Goal: Task Accomplishment & Management: Use online tool/utility

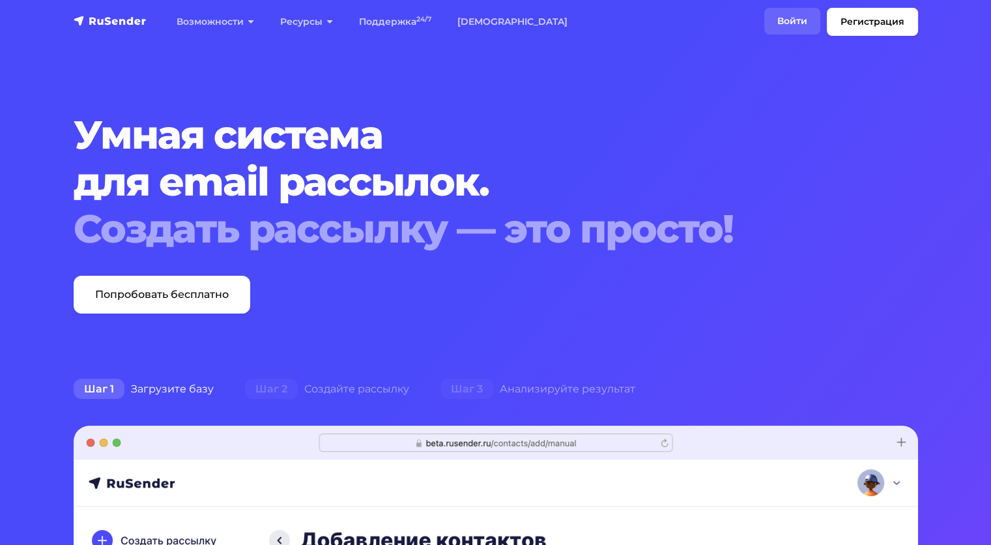
click at [796, 18] on link "Войти" at bounding box center [792, 21] width 56 height 27
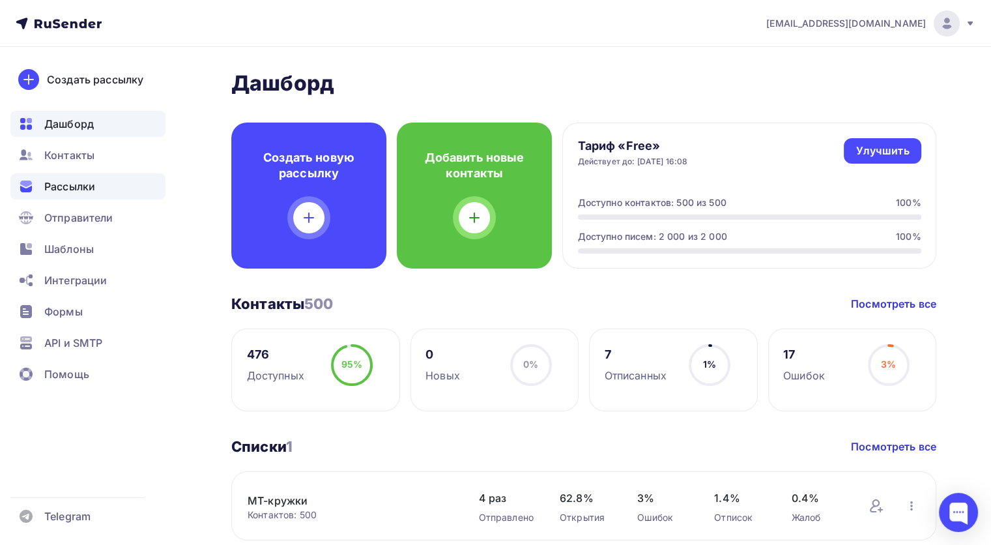
click at [89, 188] on span "Рассылки" at bounding box center [69, 187] width 51 height 16
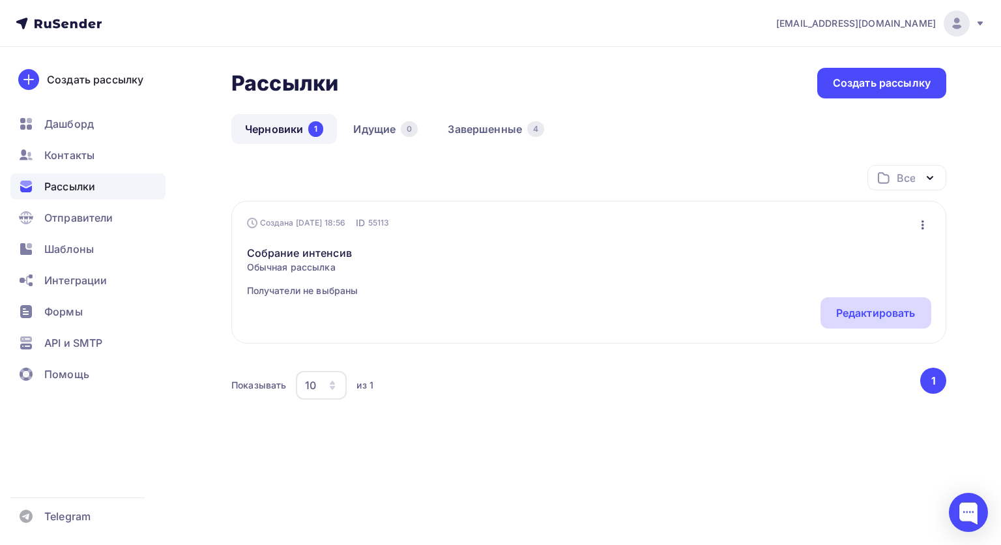
click at [860, 302] on div "Редактировать" at bounding box center [875, 312] width 111 height 31
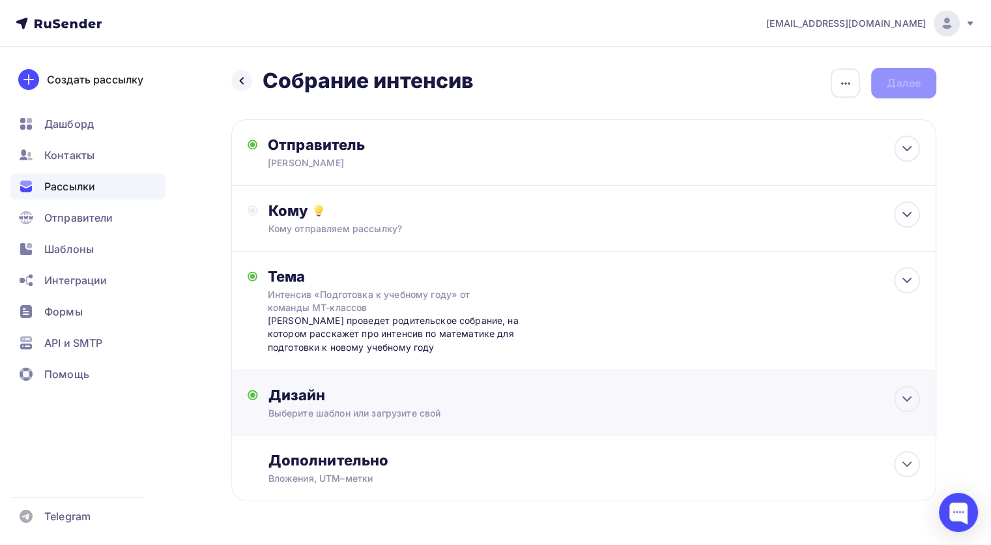
click at [652, 420] on div "Дизайн Выберите шаблон или загрузите свой Размер письма: 122 Kb Заменить шаблон…" at bounding box center [584, 410] width 672 height 49
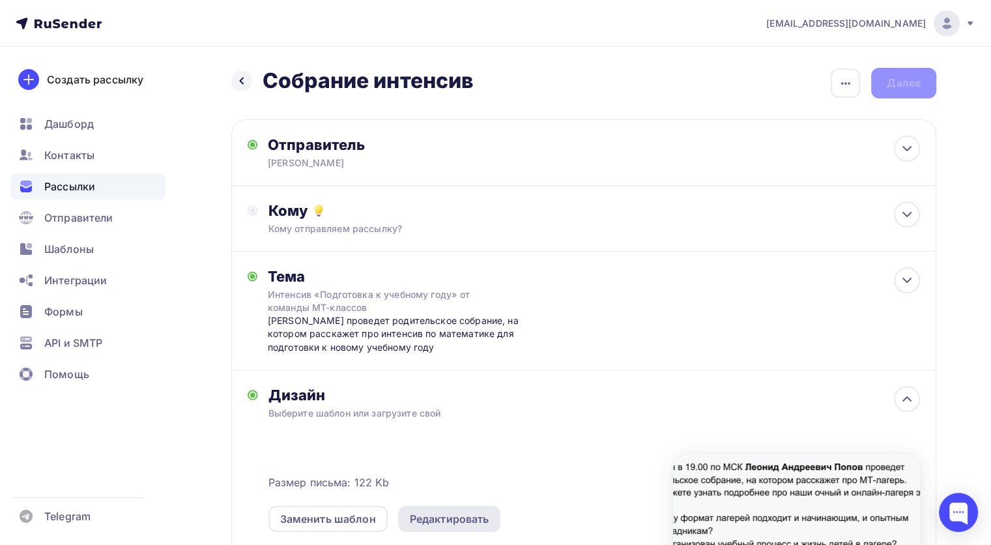
click at [459, 515] on div "Редактировать" at bounding box center [449, 519] width 79 height 16
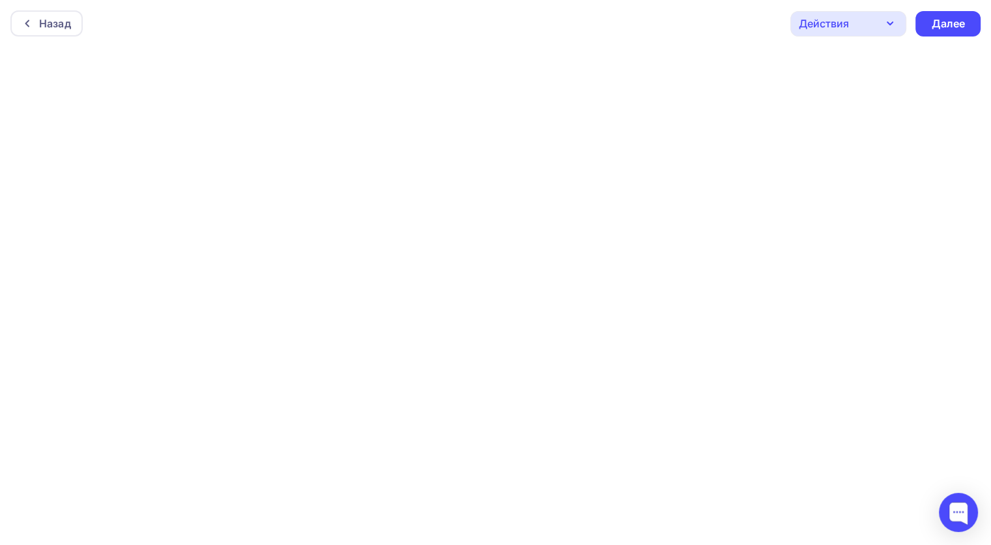
scroll to position [3, 0]
click at [876, 29] on div "Действия" at bounding box center [848, 20] width 116 height 25
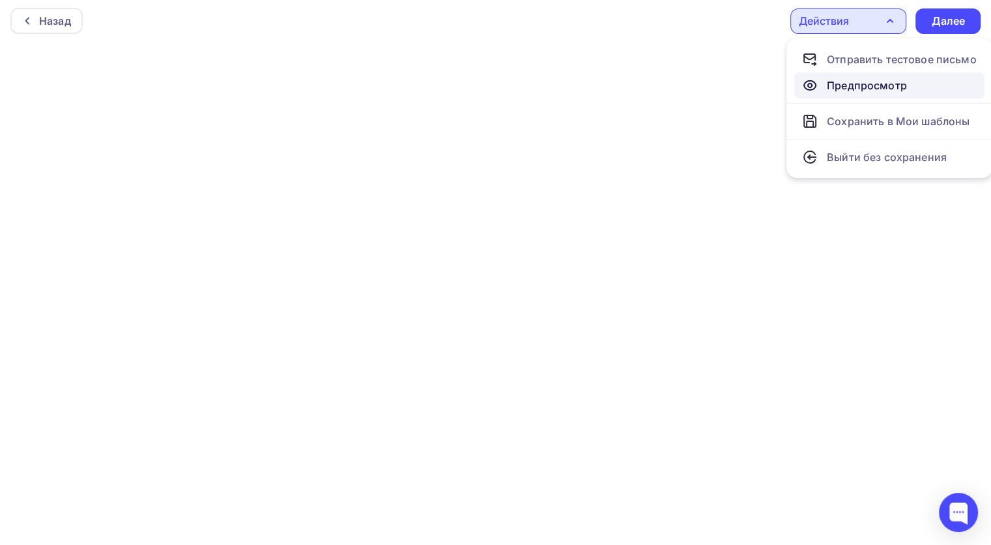
click at [859, 81] on div "Предпросмотр" at bounding box center [867, 86] width 80 height 16
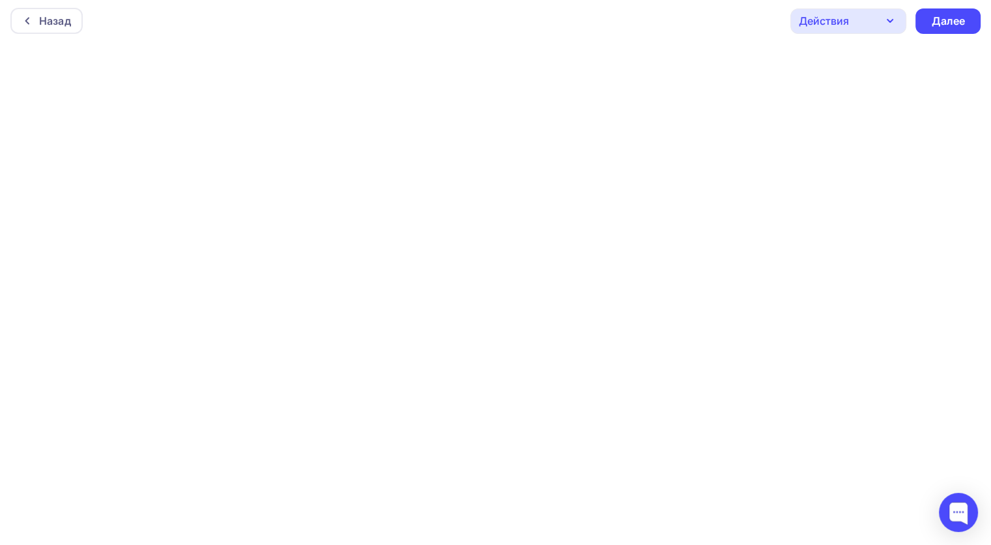
click at [828, 14] on div "Действия" at bounding box center [824, 21] width 50 height 16
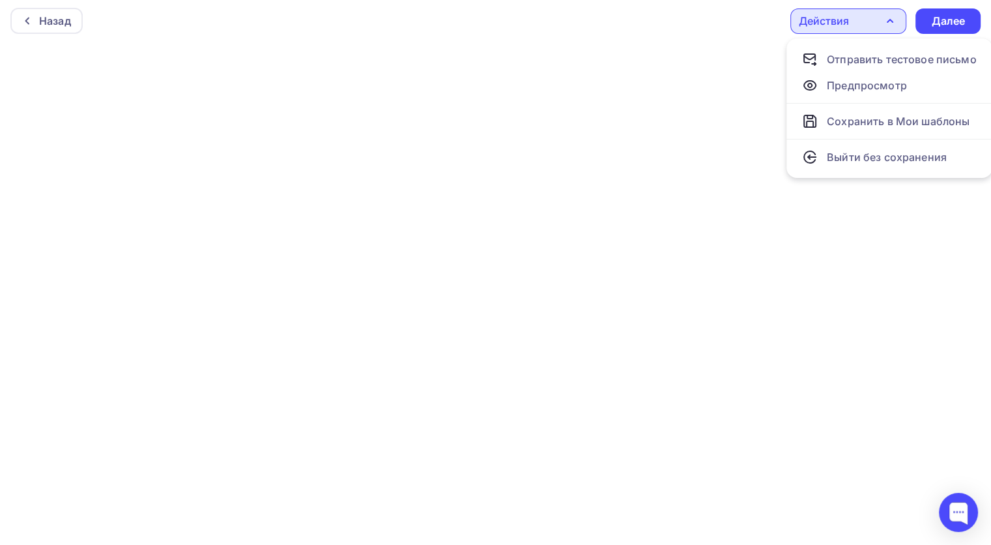
click at [710, 33] on div "Назад Действия Отправить тестовое письмо Предпросмотр Сохранить в Мои шаблоны В…" at bounding box center [495, 20] width 991 height 47
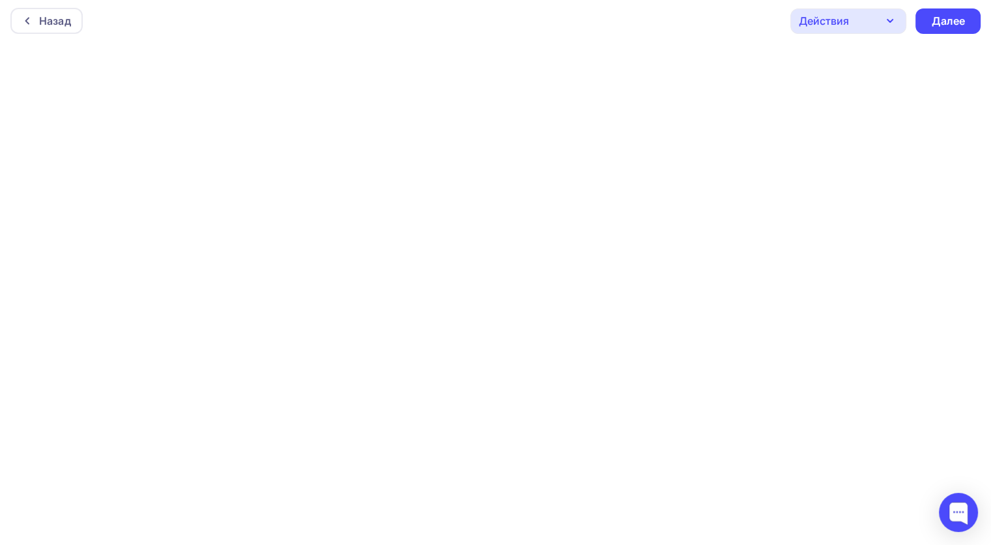
click at [857, 18] on div "Действия" at bounding box center [848, 20] width 116 height 25
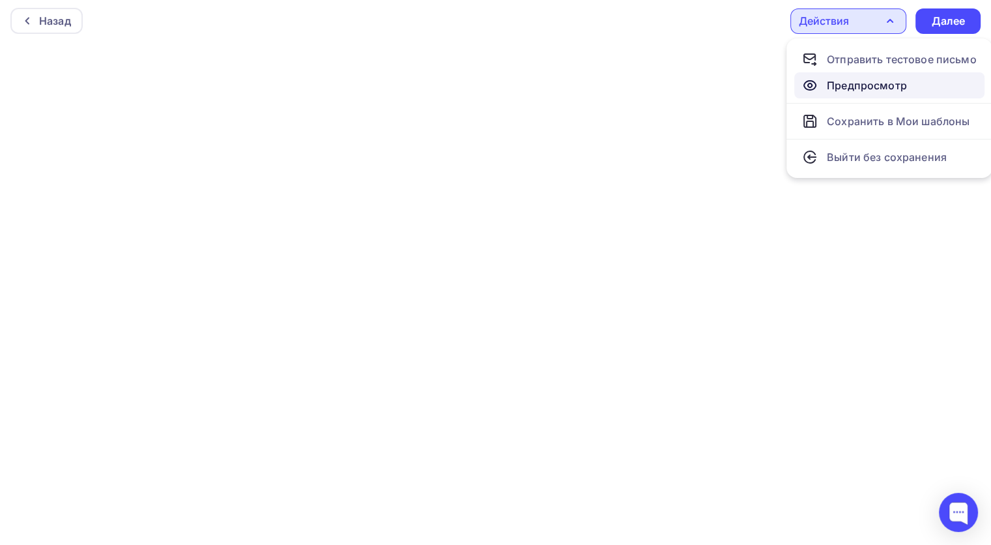
click at [855, 91] on div "Предпросмотр" at bounding box center [867, 86] width 80 height 16
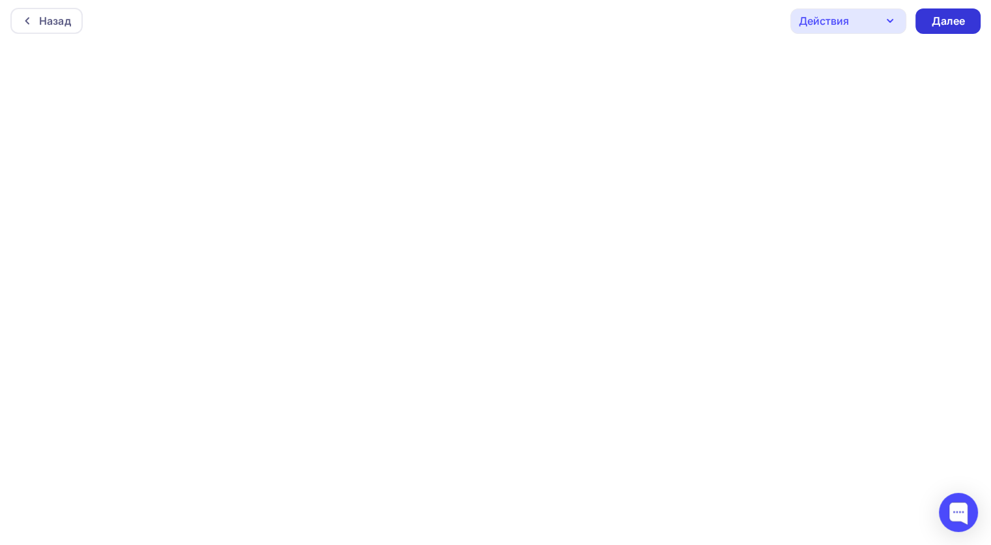
click at [946, 27] on div "Далее" at bounding box center [948, 21] width 34 height 15
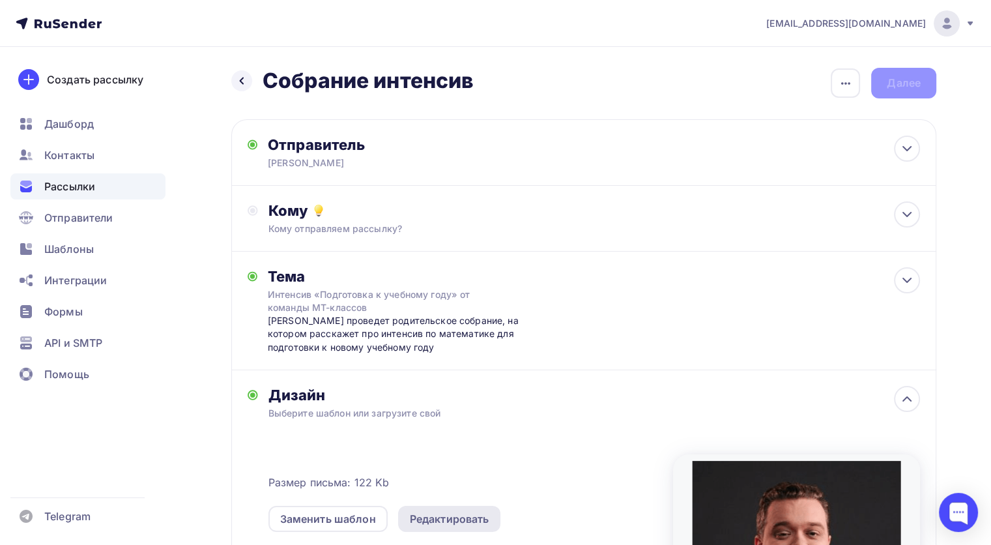
click at [470, 511] on div "Редактировать" at bounding box center [449, 519] width 79 height 16
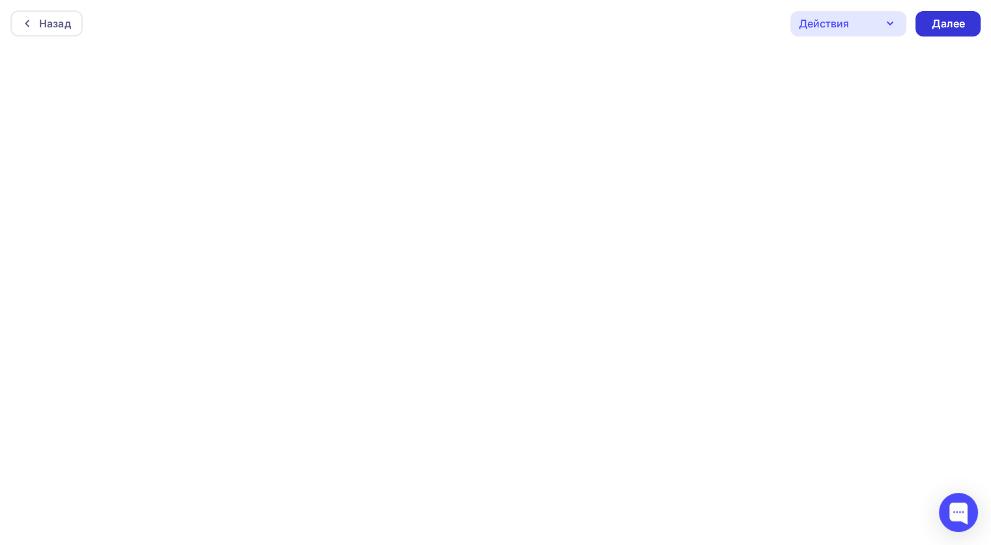
click at [932, 25] on div "Далее" at bounding box center [948, 23] width 34 height 15
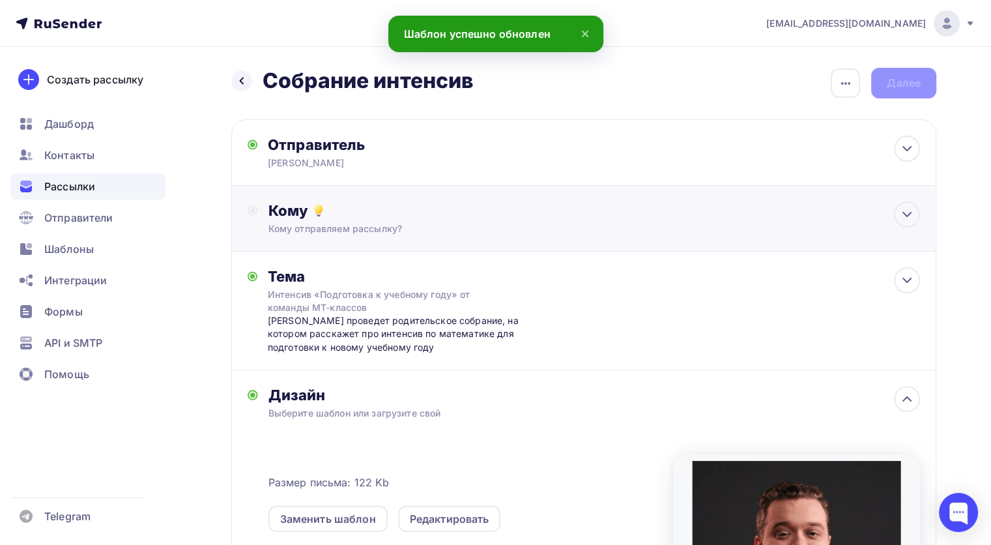
click at [373, 208] on div "Кому" at bounding box center [594, 210] width 652 height 18
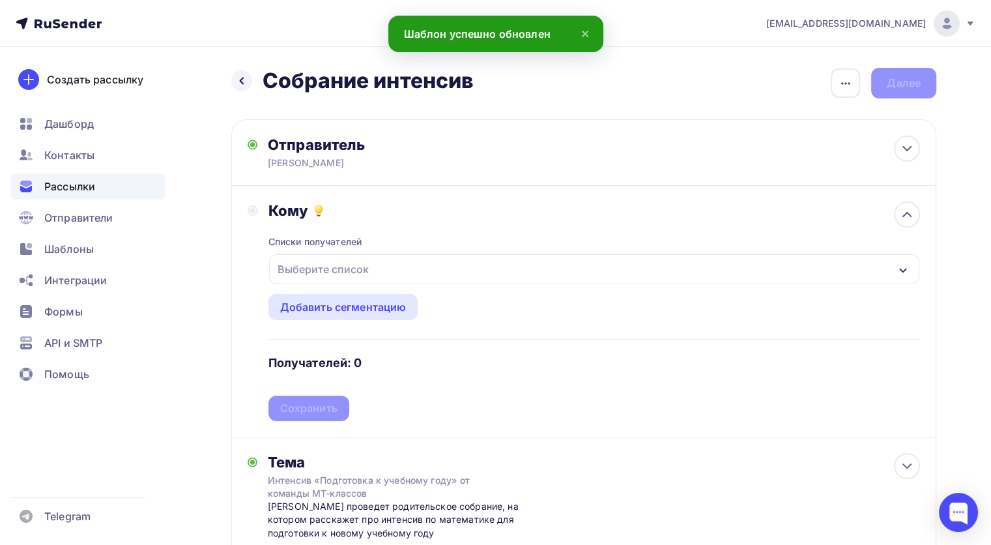
click at [338, 264] on div "Выберите список" at bounding box center [323, 268] width 102 height 23
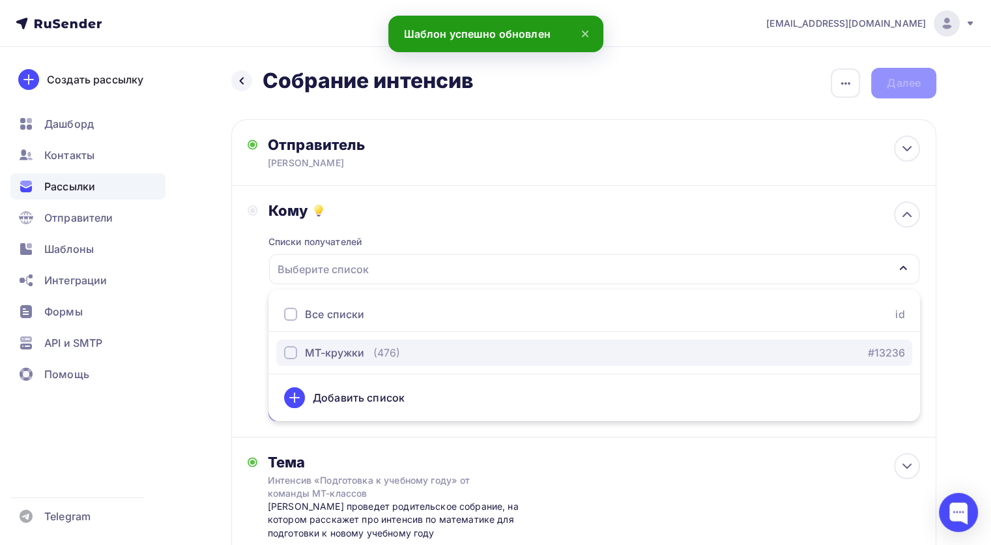
click at [377, 354] on div "(476)" at bounding box center [386, 353] width 27 height 16
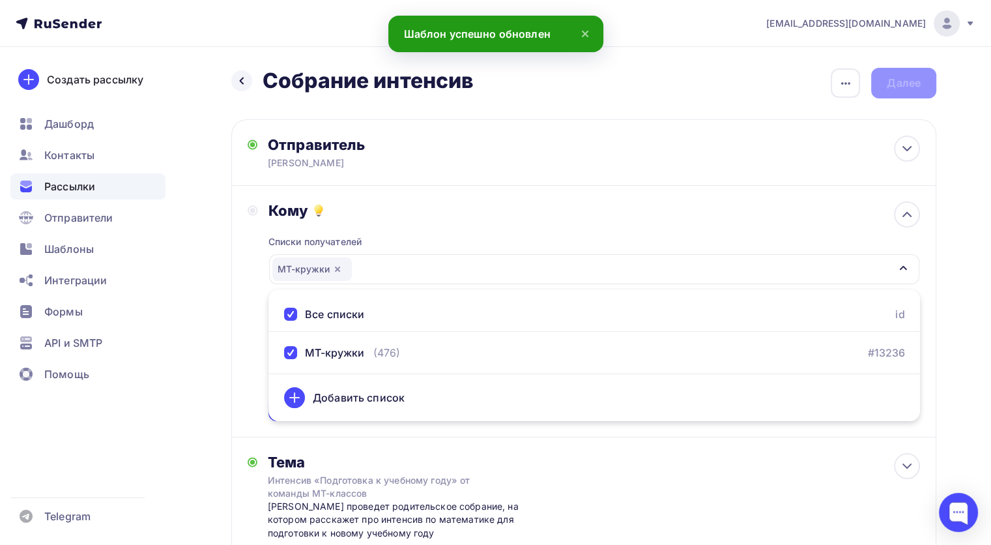
click at [243, 355] on div "Кому Списки получателей МТ-кружки Все списки id МТ-кружки (476) #13236 Добавить…" at bounding box center [583, 312] width 705 height 252
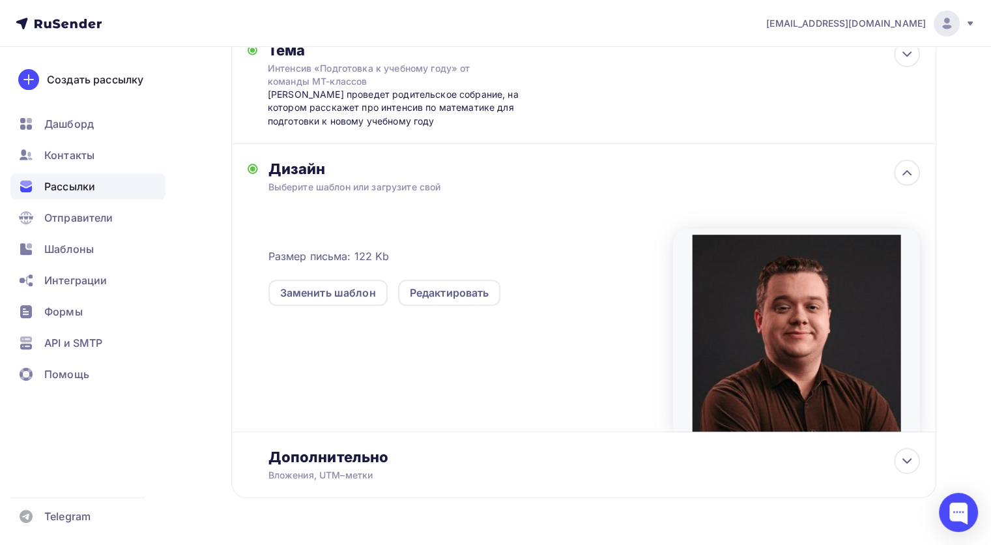
scroll to position [448, 0]
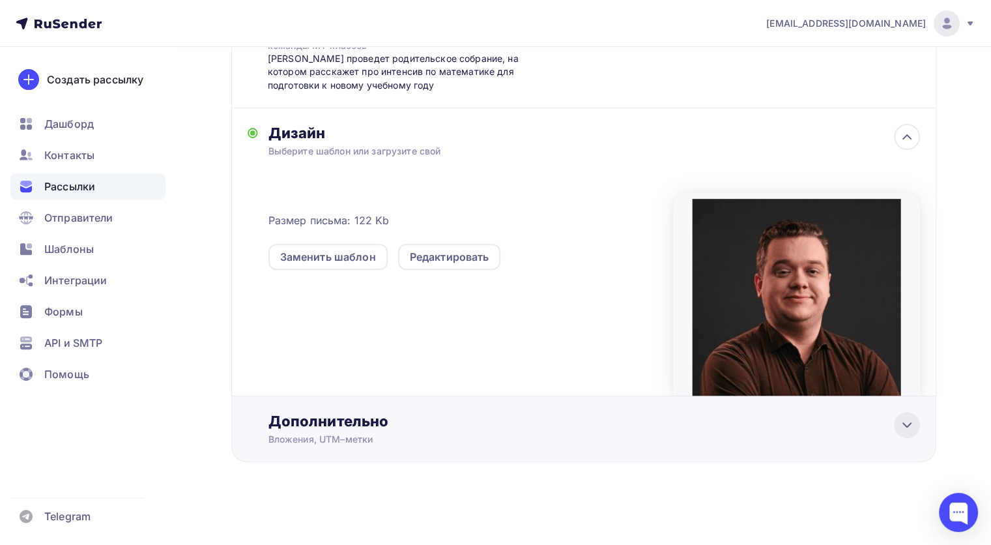
click at [907, 425] on icon at bounding box center [907, 425] width 8 height 4
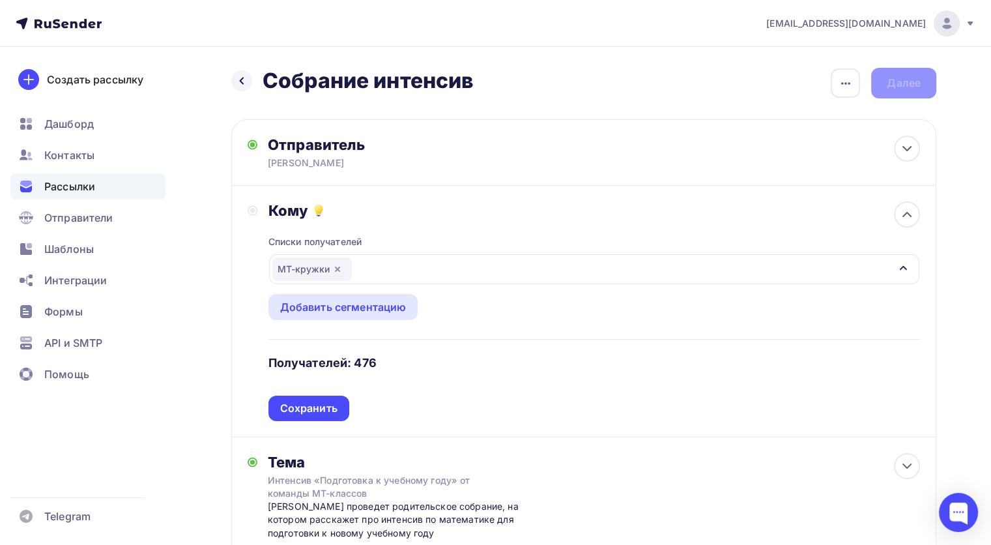
scroll to position [652, 0]
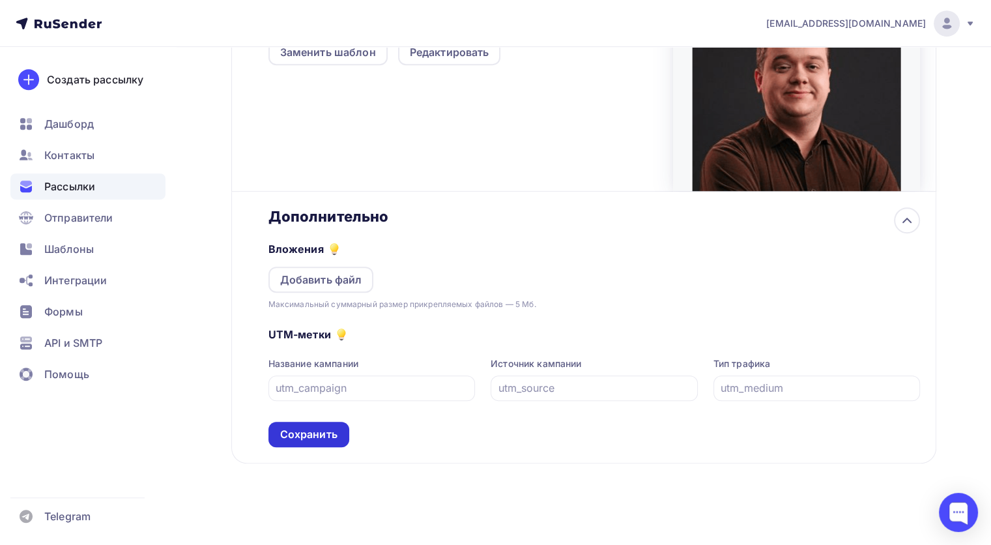
click at [308, 427] on div "Сохранить" at bounding box center [308, 434] width 57 height 15
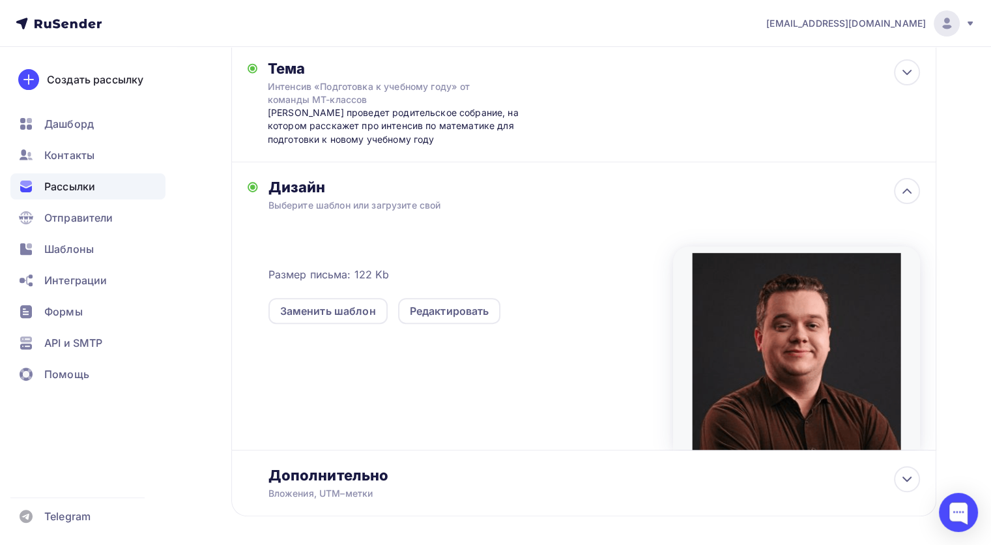
scroll to position [448, 0]
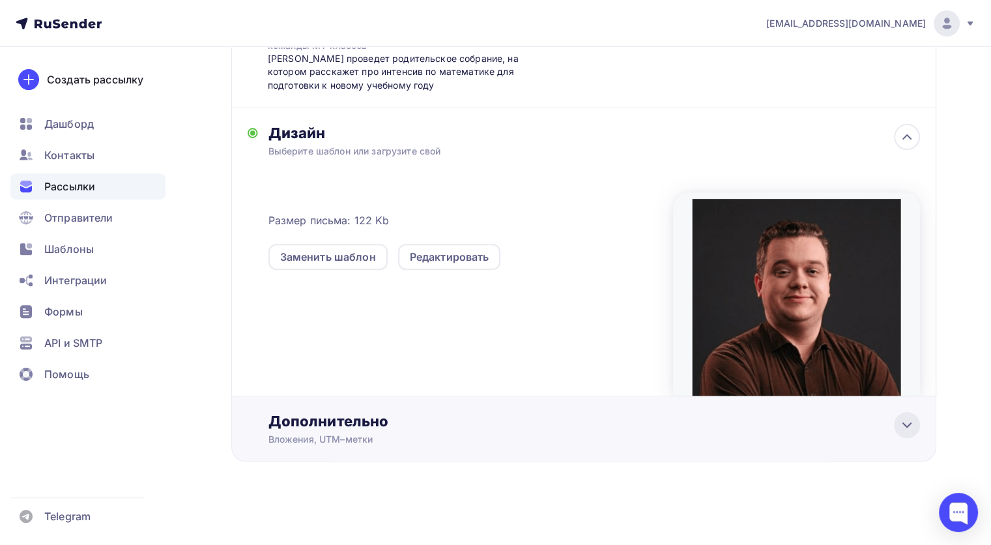
click at [902, 418] on icon at bounding box center [907, 425] width 16 height 16
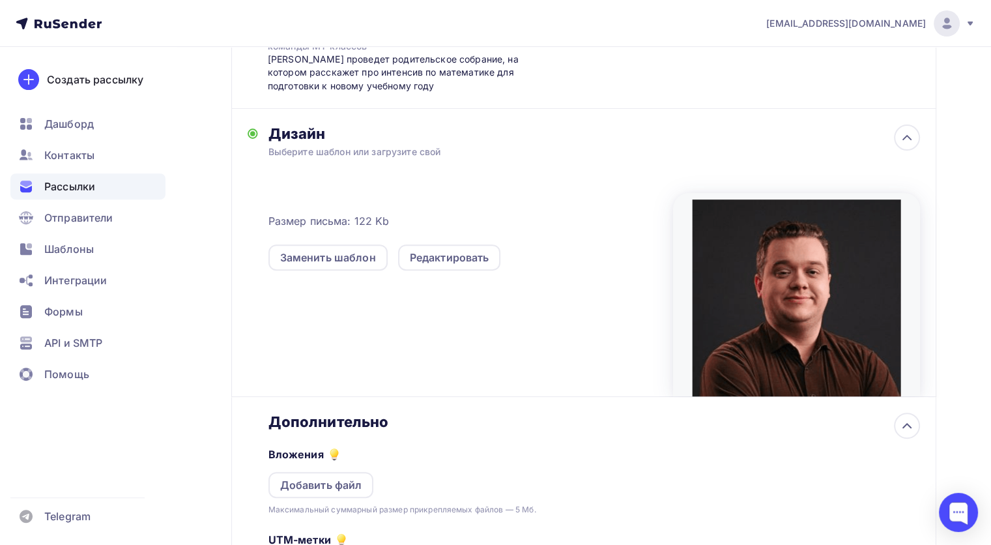
scroll to position [652, 0]
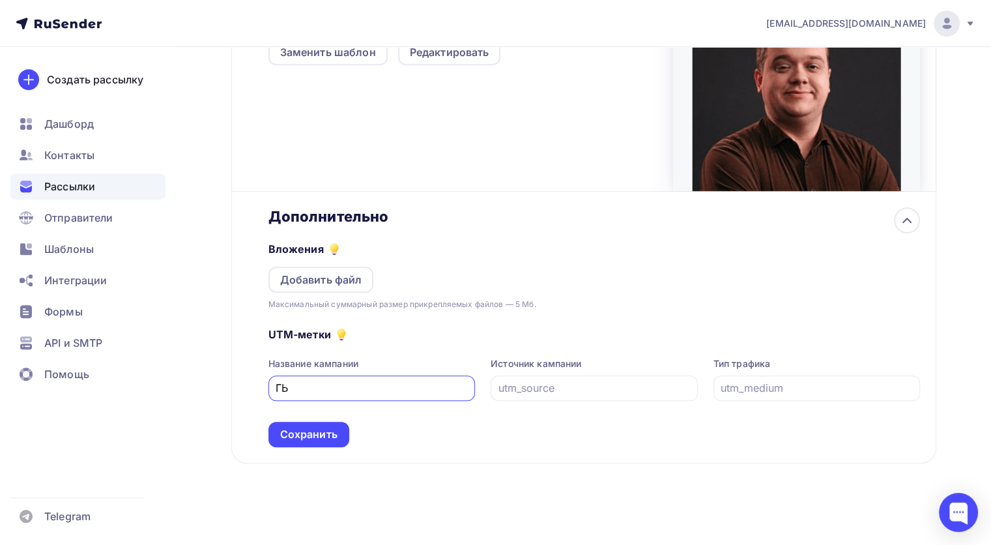
type input "Г"
type input "U"
click at [324, 384] on input "umt_inten_1308" at bounding box center [372, 388] width 192 height 16
click at [460, 388] on input "umt_intens_1308" at bounding box center [372, 388] width 192 height 16
type input "umt_intens_1308"
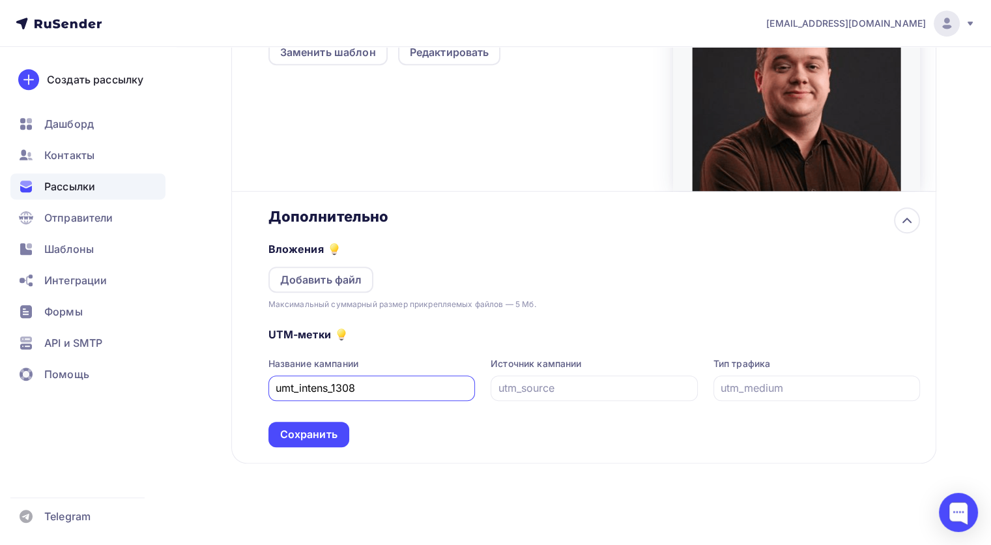
click at [481, 453] on div "Дополнительно Вложения Добавить файл Максимальный суммарный размер прикрепляемы…" at bounding box center [583, 328] width 705 height 272
click at [532, 380] on input "text" at bounding box center [594, 388] width 192 height 16
click at [336, 427] on div "Сохранить" at bounding box center [308, 434] width 57 height 15
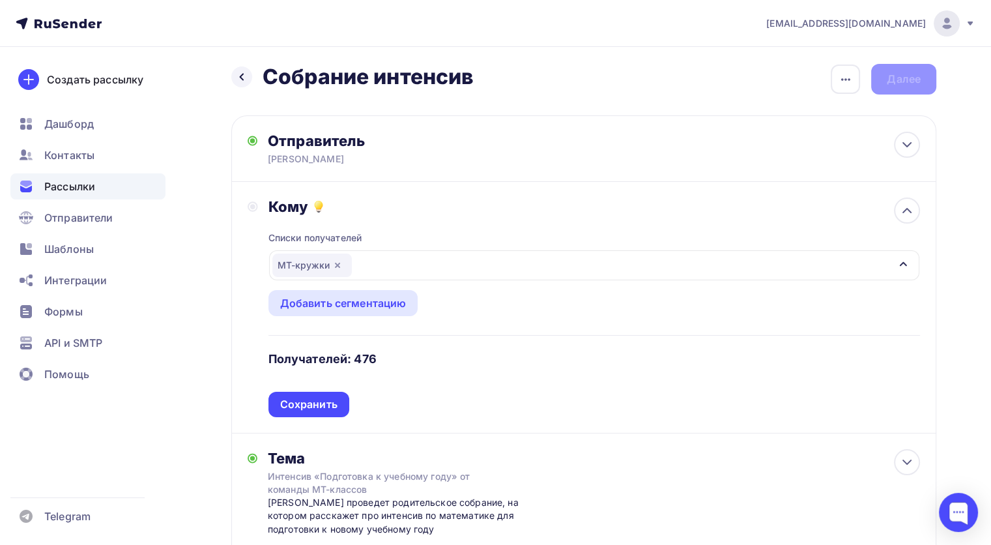
scroll to position [0, 0]
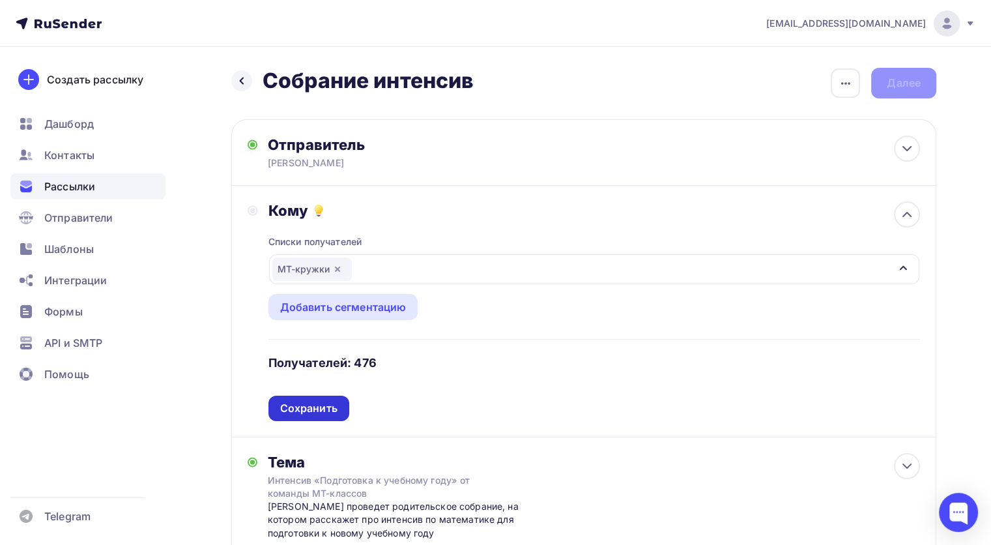
click at [306, 406] on div "Сохранить" at bounding box center [308, 408] width 57 height 15
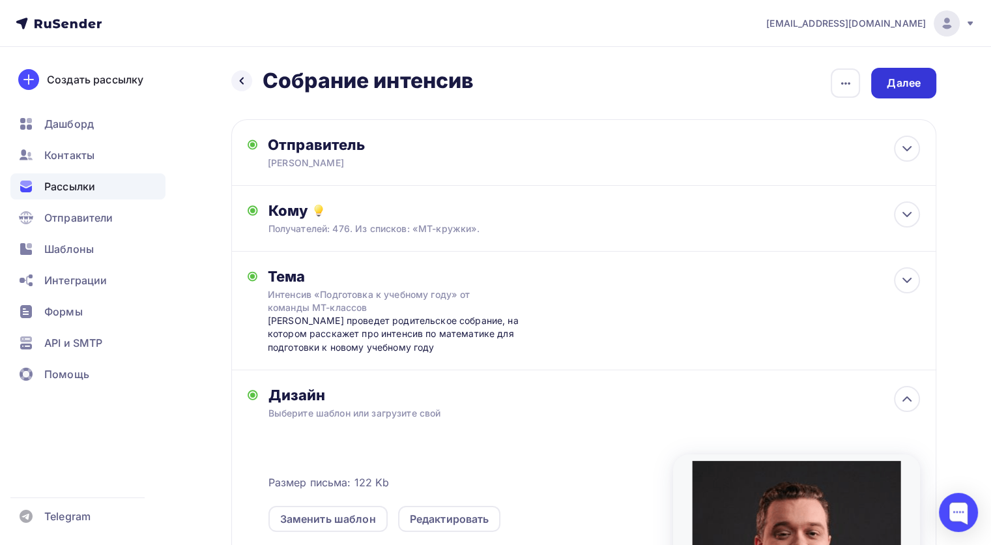
click at [907, 94] on div "Далее" at bounding box center [903, 83] width 65 height 31
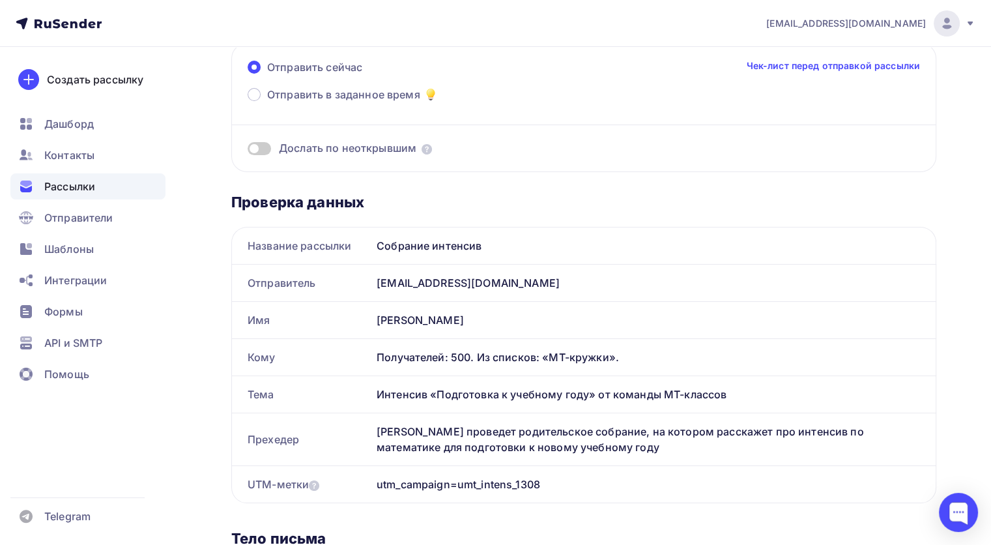
scroll to position [139, 0]
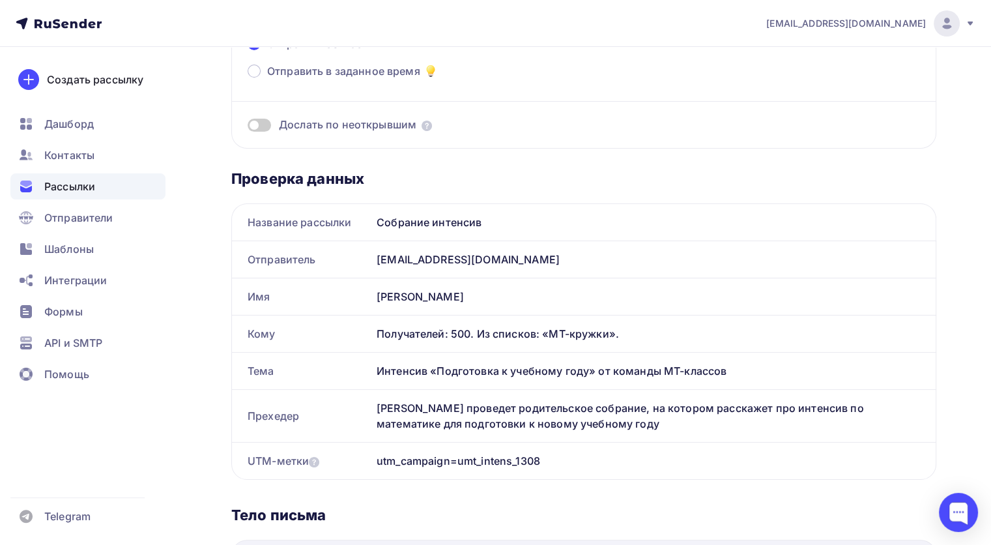
click at [450, 257] on div "[EMAIL_ADDRESS][DOMAIN_NAME]" at bounding box center [653, 259] width 564 height 36
click at [594, 263] on div "[EMAIL_ADDRESS][DOMAIN_NAME]" at bounding box center [653, 259] width 564 height 36
drag, startPoint x: 990, startPoint y: 125, endPoint x: 997, endPoint y: 46, distance: 79.8
click at [991, 46] on html "[EMAIL_ADDRESS][DOMAIN_NAME] Аккаунт Тарифы Выйти Создать рассылку [GEOGRAPHIC_…" at bounding box center [495, 133] width 991 height 545
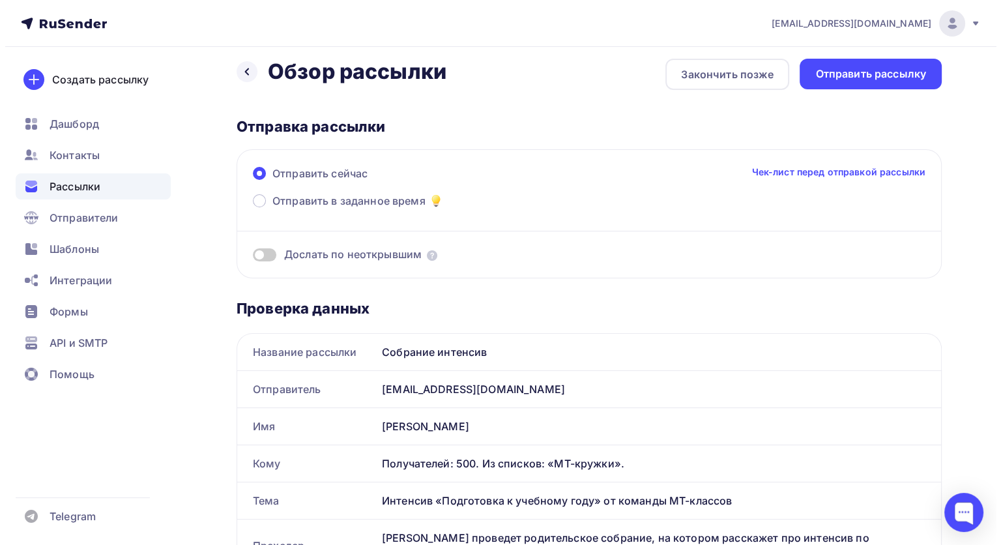
scroll to position [0, 0]
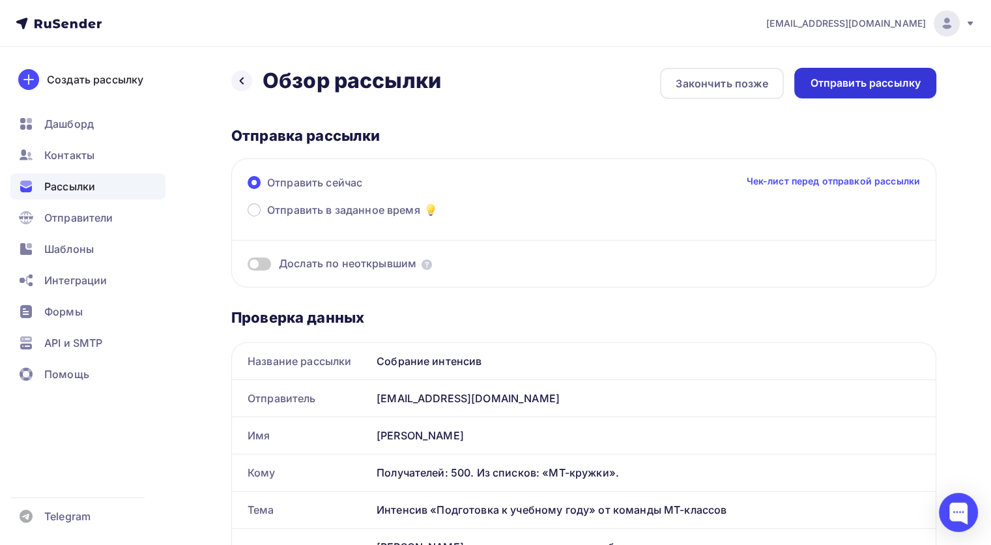
click at [842, 81] on div "Отправить рассылку" at bounding box center [865, 83] width 111 height 15
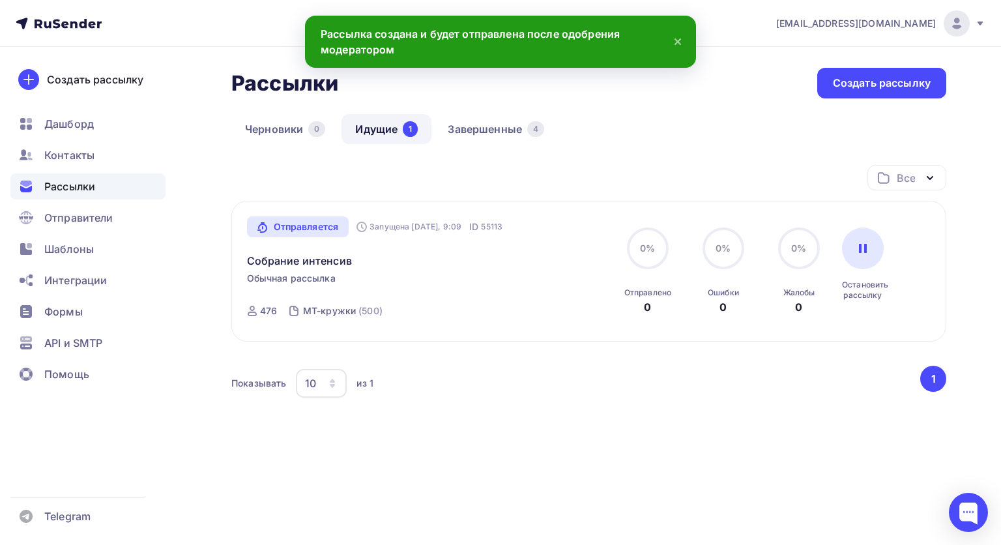
click at [81, 188] on span "Рассылки" at bounding box center [69, 187] width 51 height 16
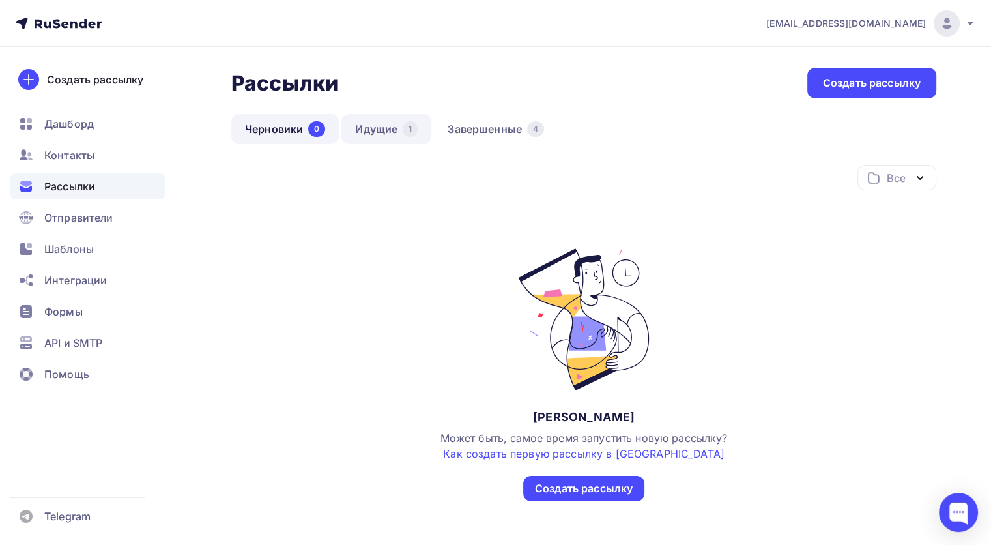
click at [381, 124] on link "Идущие 1" at bounding box center [386, 129] width 90 height 30
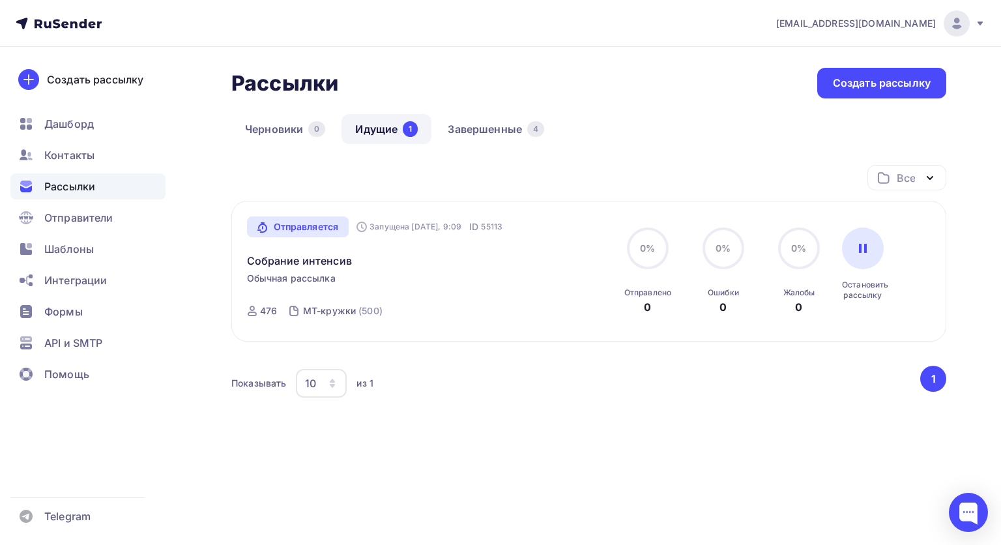
click at [60, 179] on span "Рассылки" at bounding box center [69, 187] width 51 height 16
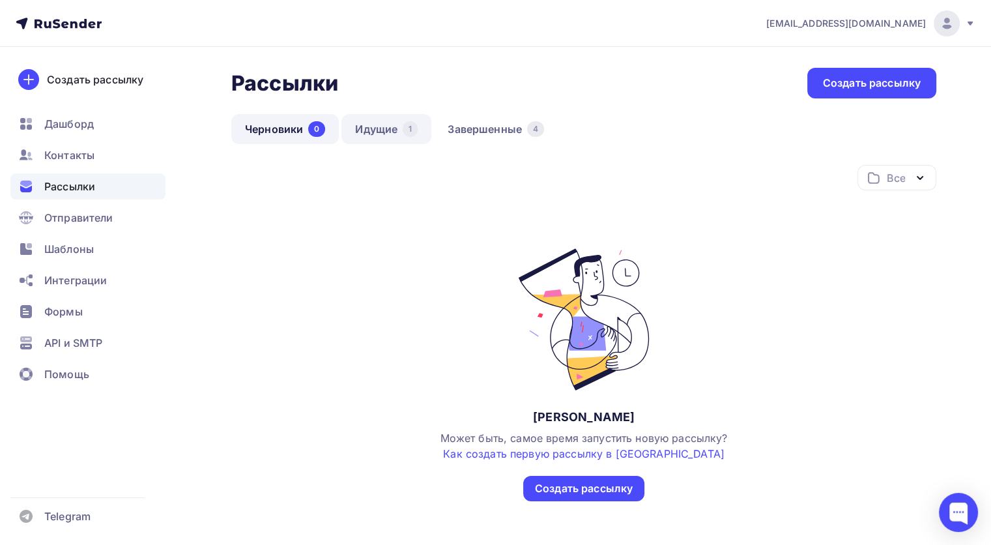
click at [384, 130] on link "Идущие 1" at bounding box center [386, 129] width 90 height 30
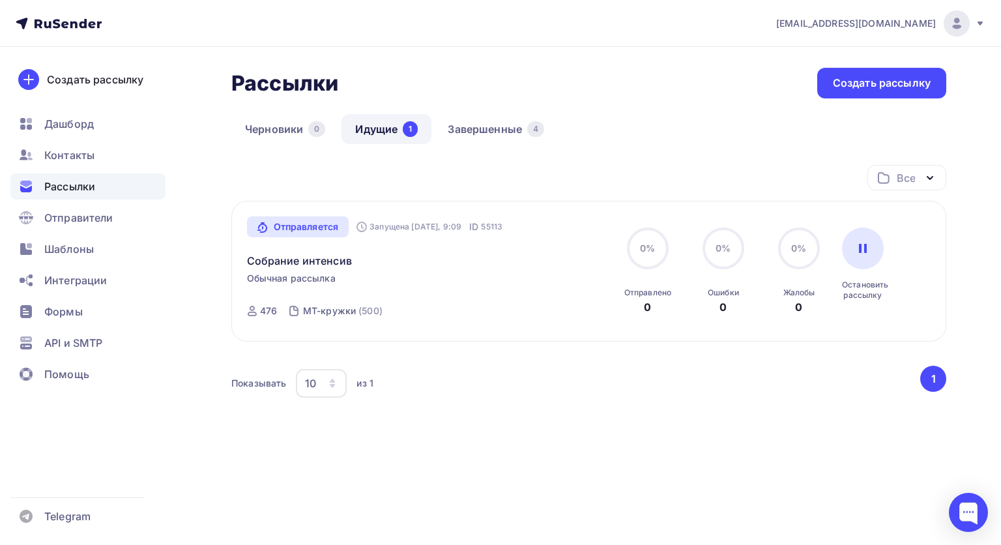
click at [85, 187] on span "Рассылки" at bounding box center [69, 187] width 51 height 16
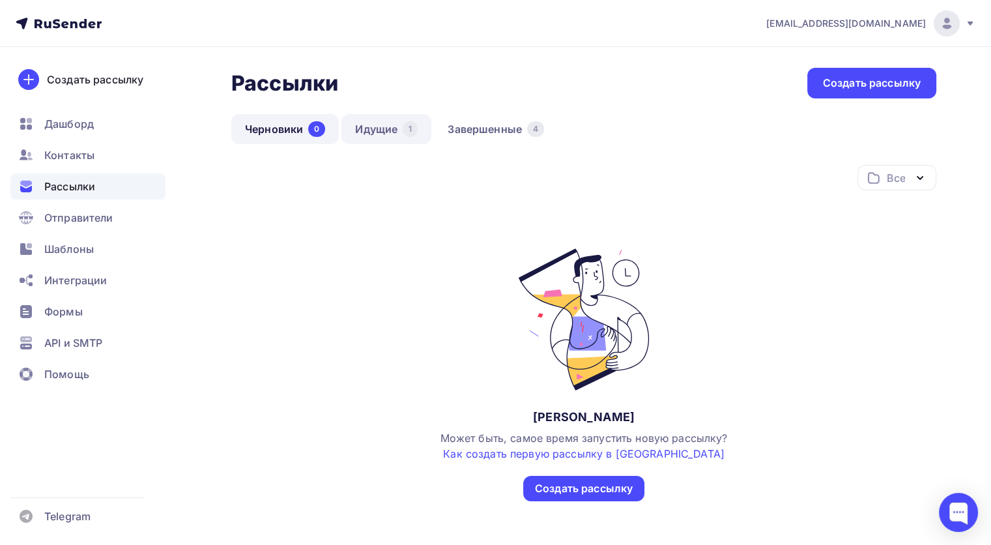
click at [372, 141] on link "Идущие 1" at bounding box center [386, 129] width 90 height 30
